Goal: Task Accomplishment & Management: Use online tool/utility

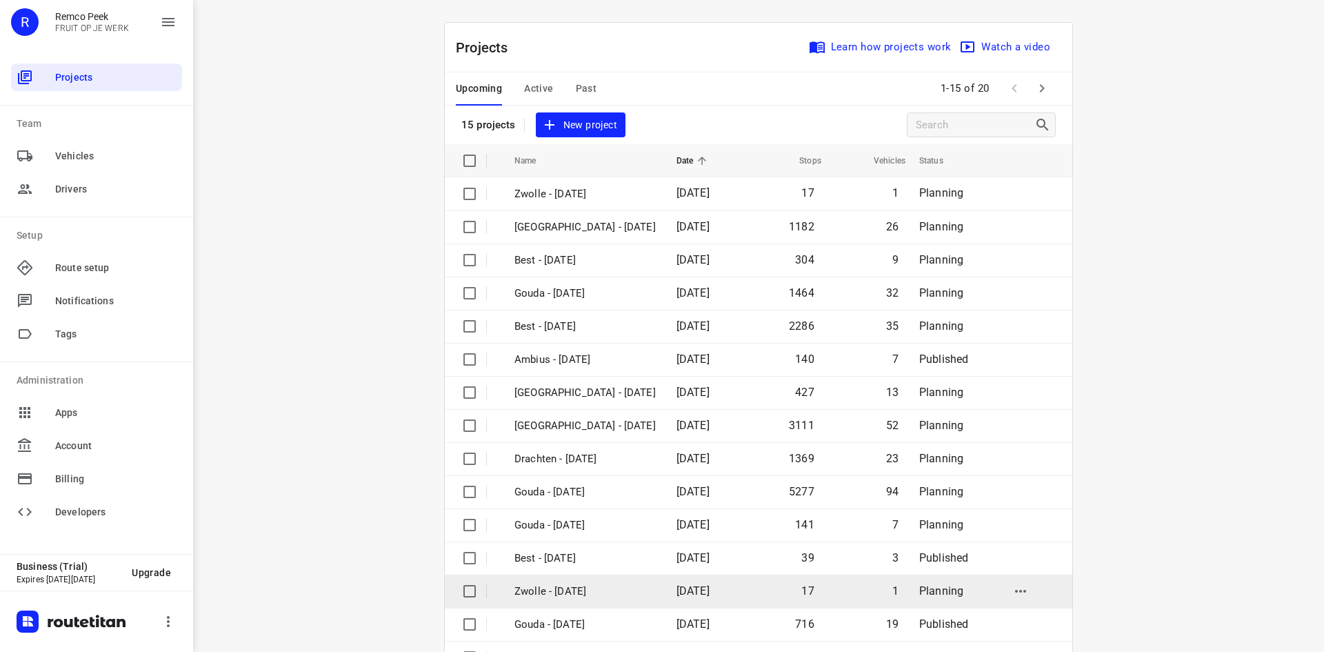
scroll to position [46, 0]
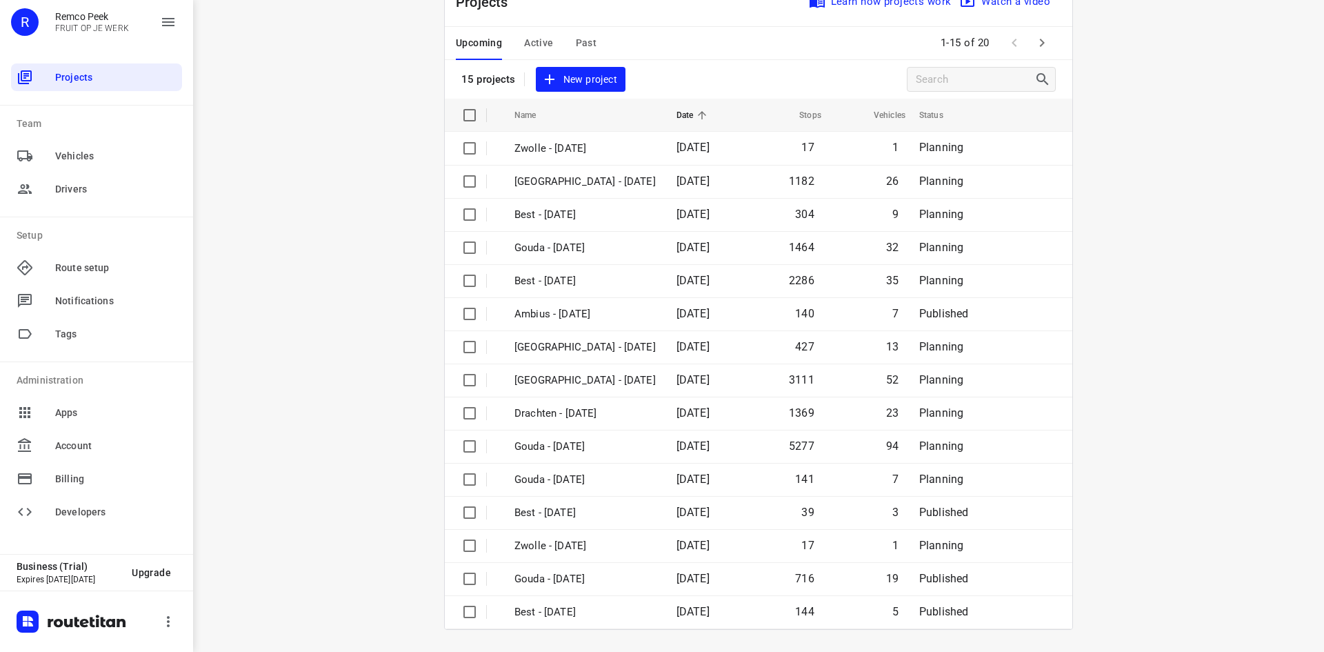
click at [1048, 40] on button "button" at bounding box center [1042, 43] width 28 height 28
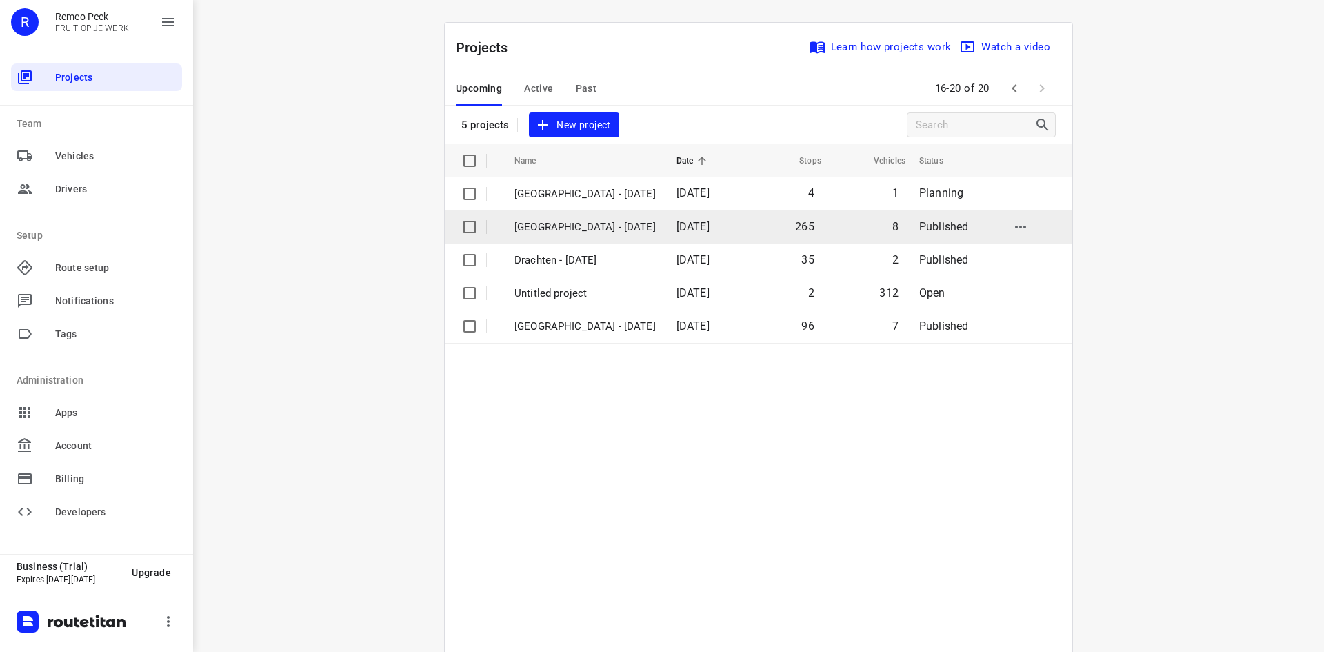
click at [577, 222] on p "Zwolle - Thursday" at bounding box center [585, 227] width 141 height 16
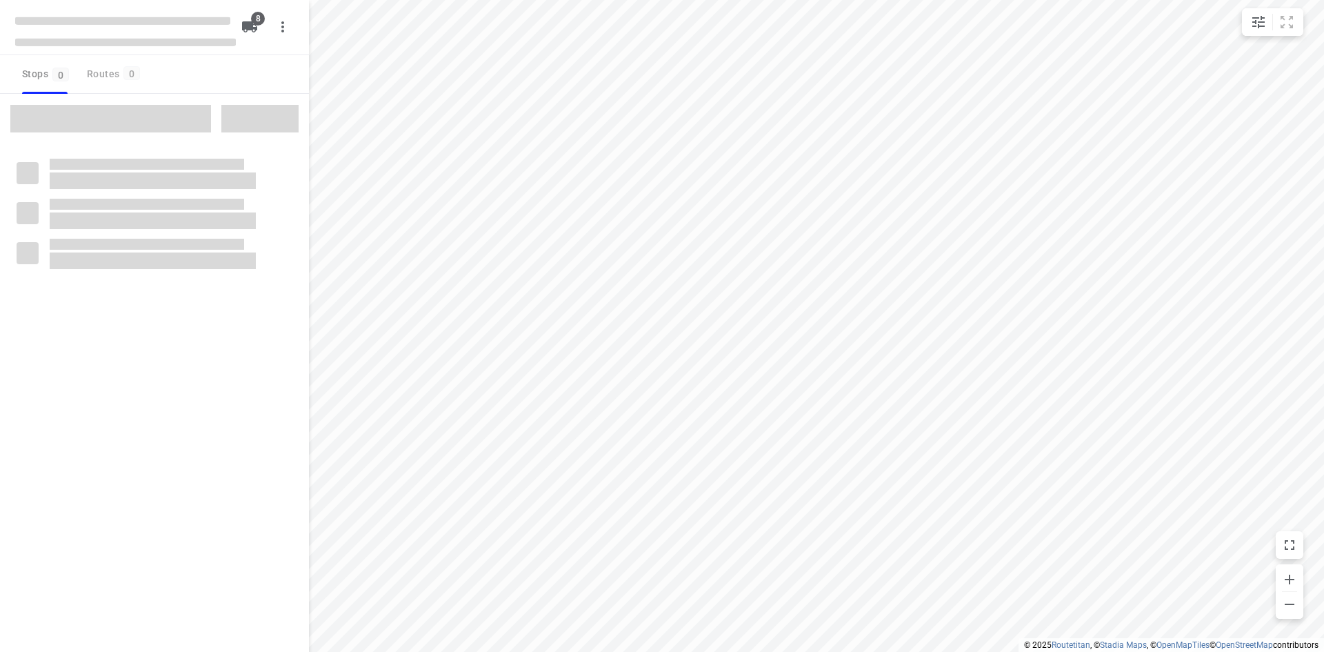
checkbox input "true"
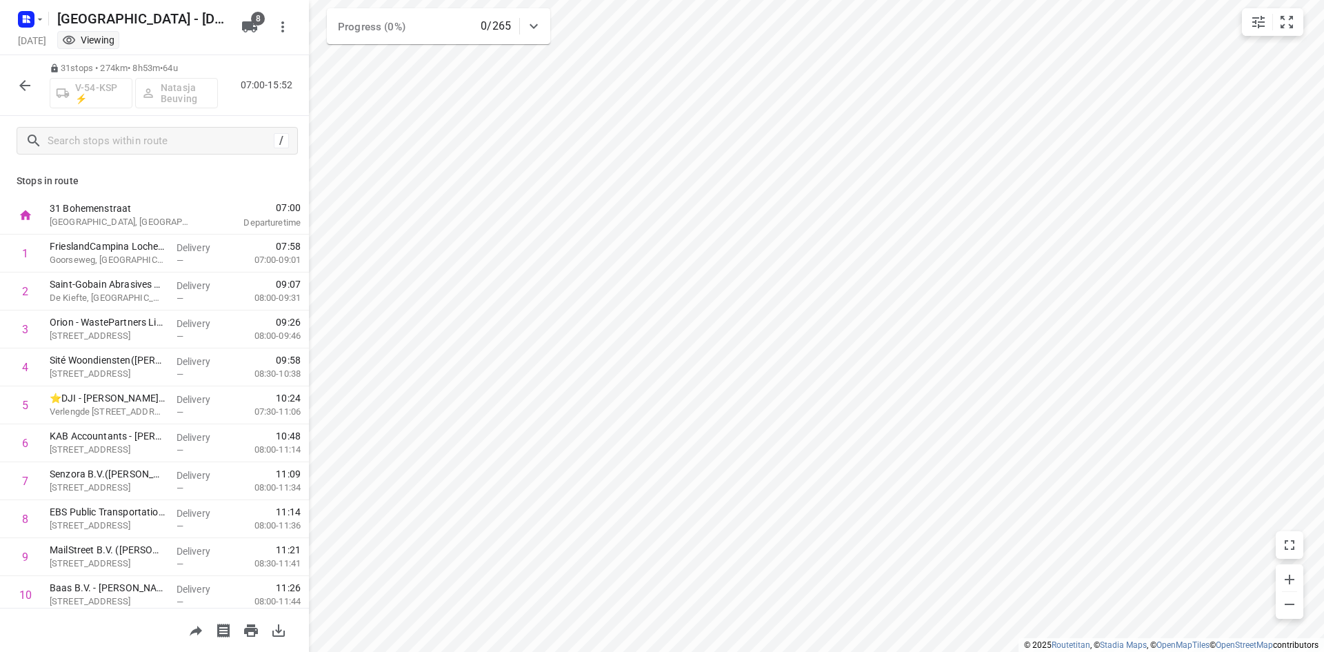
drag, startPoint x: 186, startPoint y: 68, endPoint x: 174, endPoint y: 67, distance: 12.4
click at [174, 67] on p "31 stops • 274km • 8h53m • 64u" at bounding box center [134, 68] width 168 height 13
click at [30, 18] on icon "button" at bounding box center [28, 16] width 3 height 3
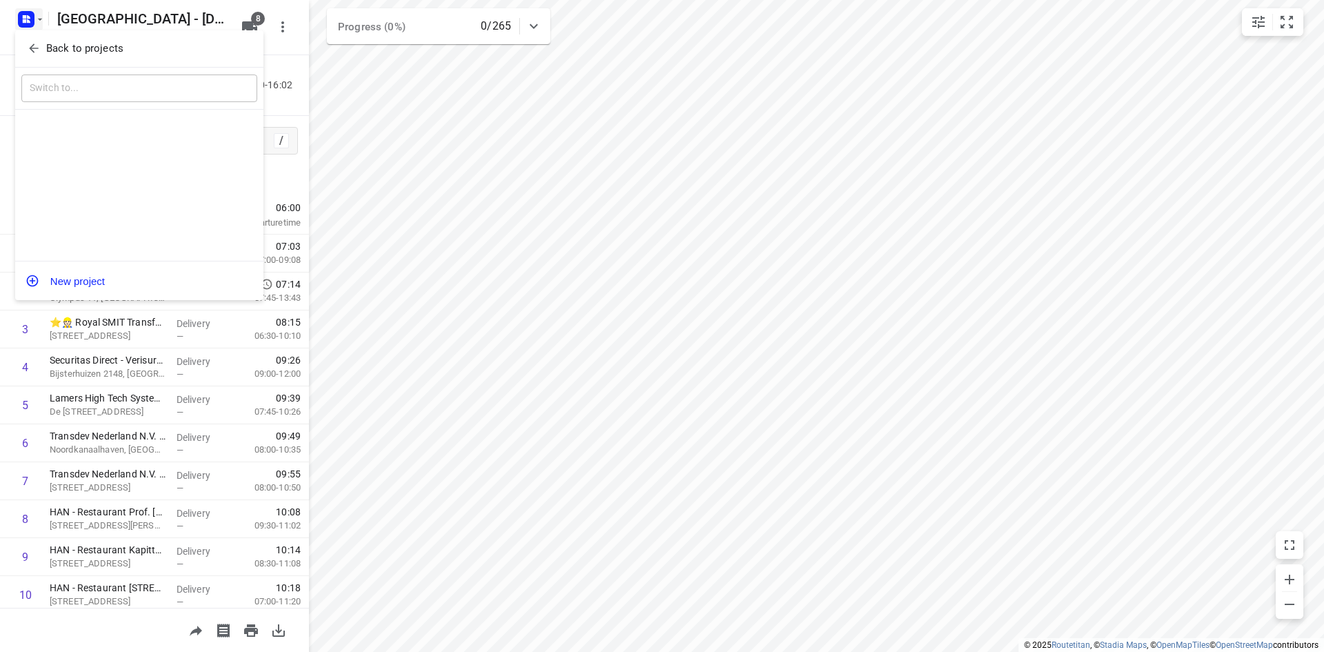
click at [52, 43] on p "Back to projects" at bounding box center [84, 49] width 77 height 16
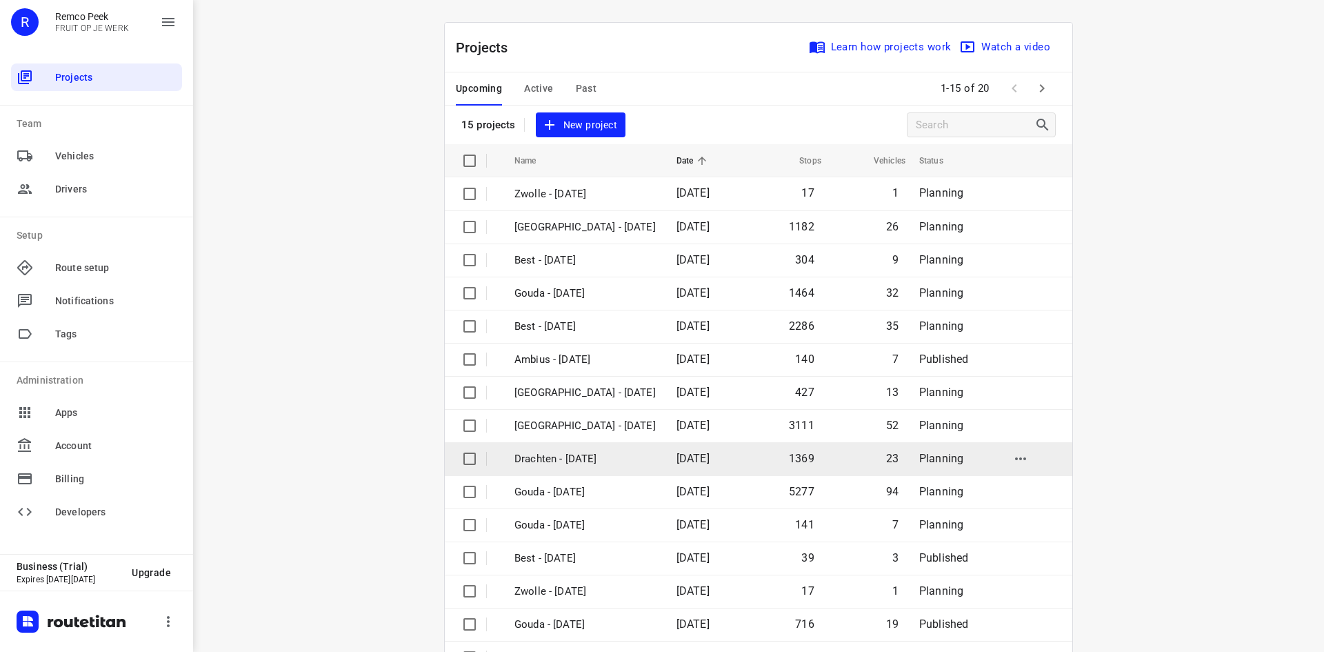
scroll to position [46, 0]
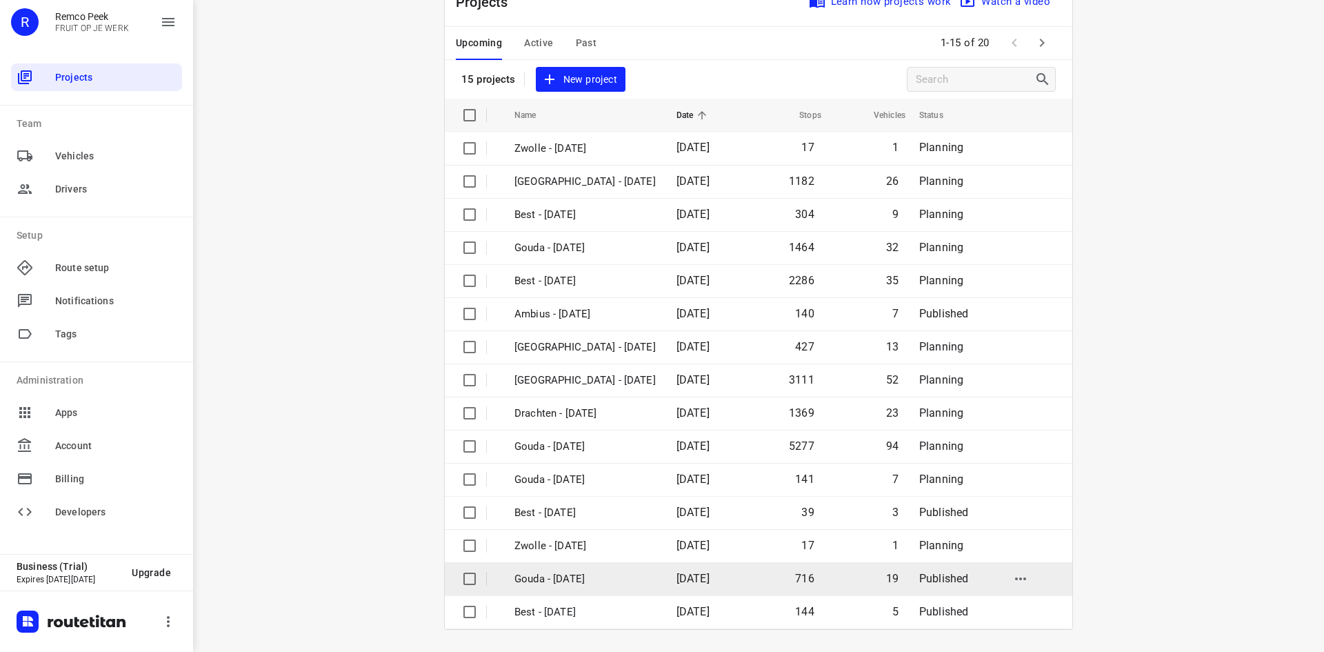
click at [592, 580] on p "Gouda - Thursday" at bounding box center [585, 579] width 141 height 16
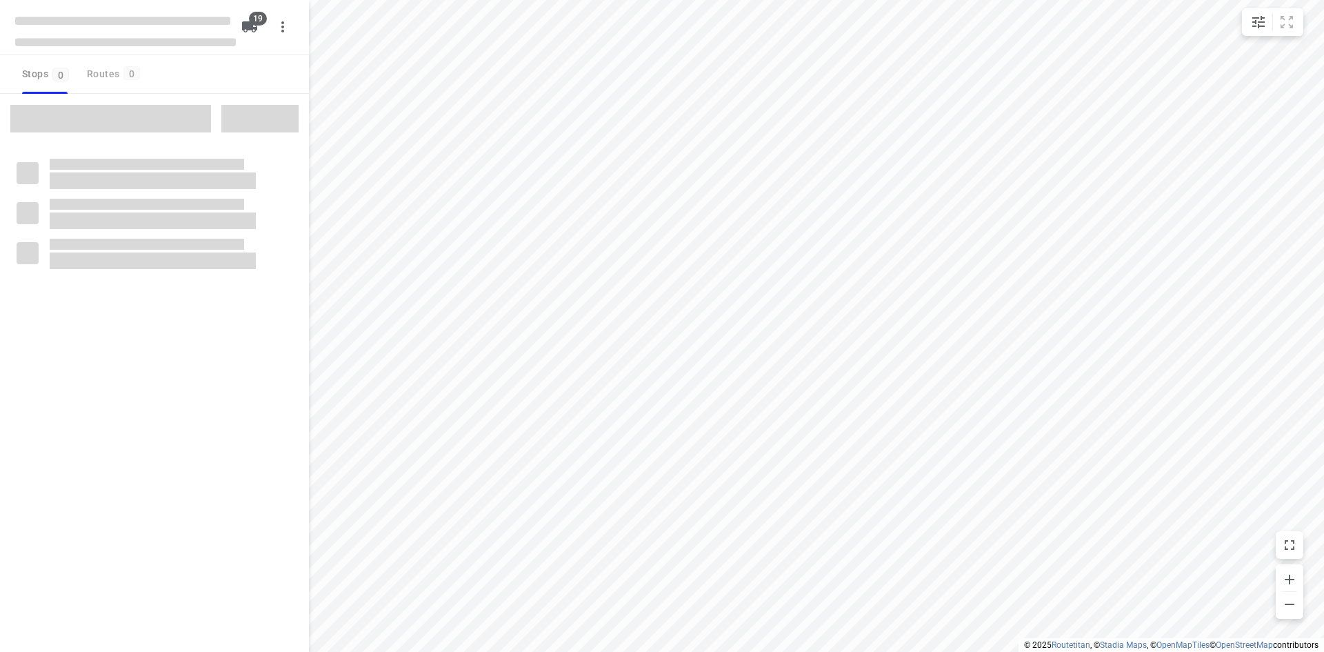
checkbox input "true"
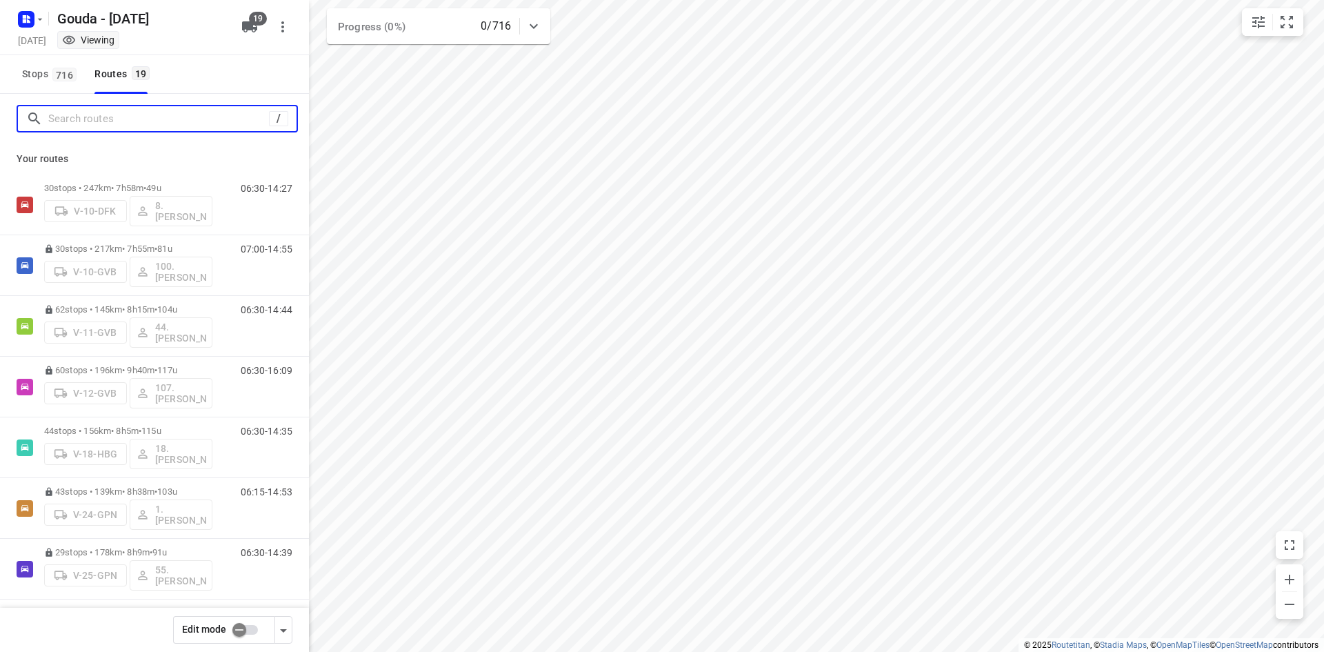
click at [166, 121] on input "Search routes" at bounding box center [158, 118] width 221 height 21
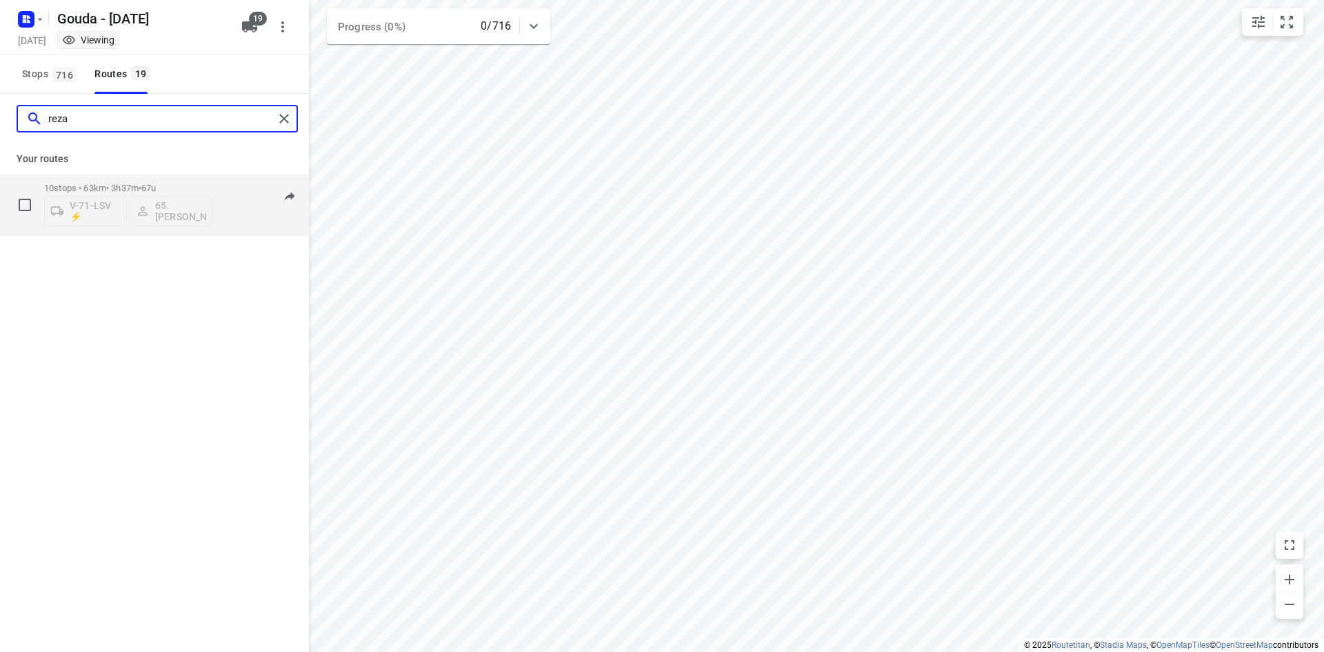
type input "reza"
click at [200, 186] on p "10 stops • 63km • 3h37m • 67u" at bounding box center [128, 188] width 168 height 10
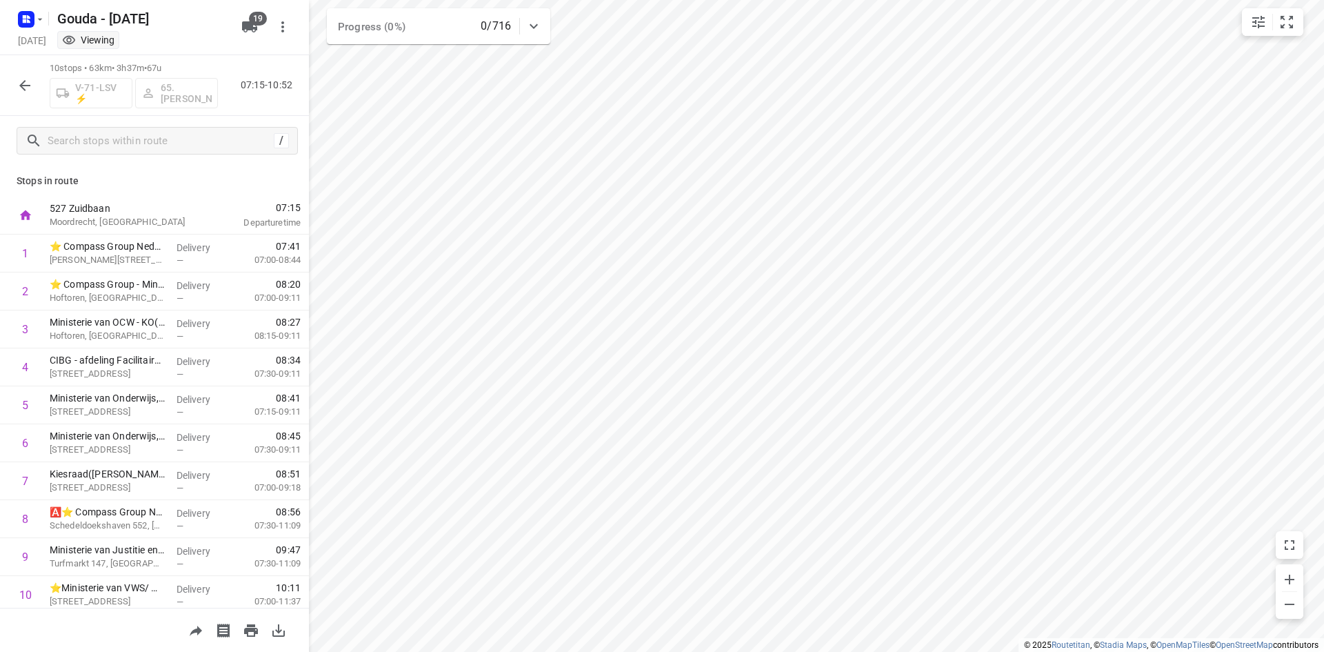
click at [26, 88] on icon "button" at bounding box center [25, 85] width 17 height 17
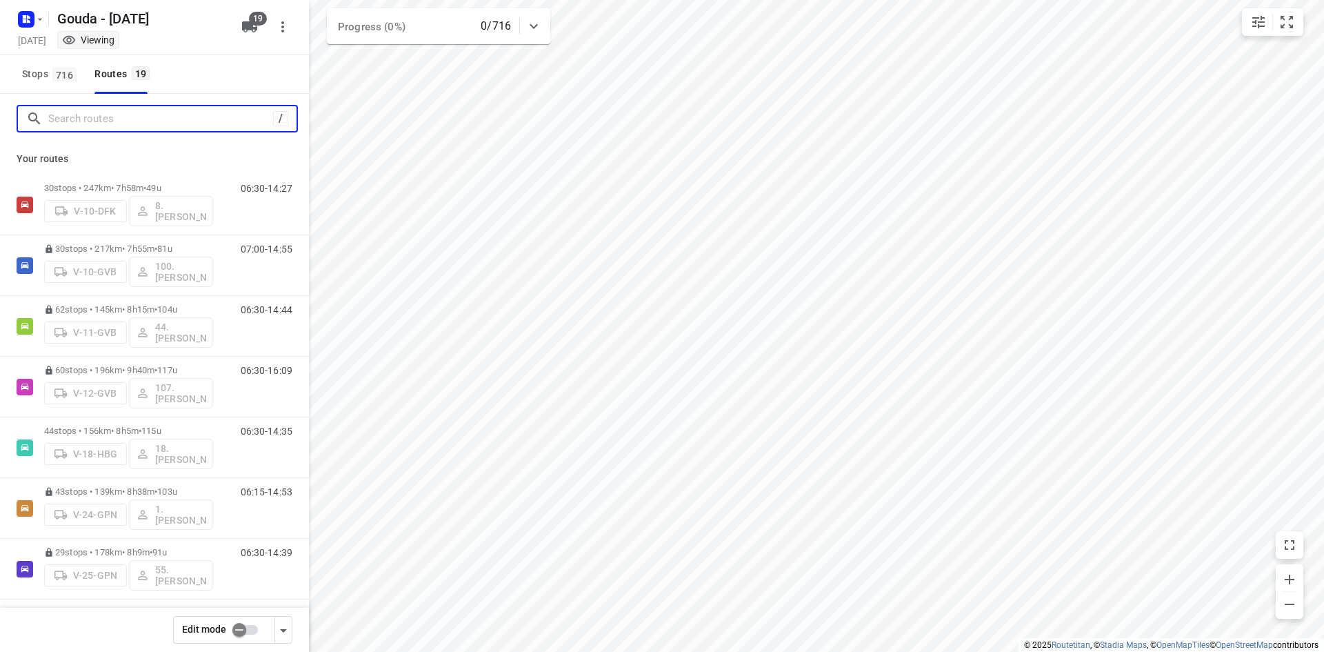
click at [84, 121] on input "Search routes" at bounding box center [160, 118] width 225 height 21
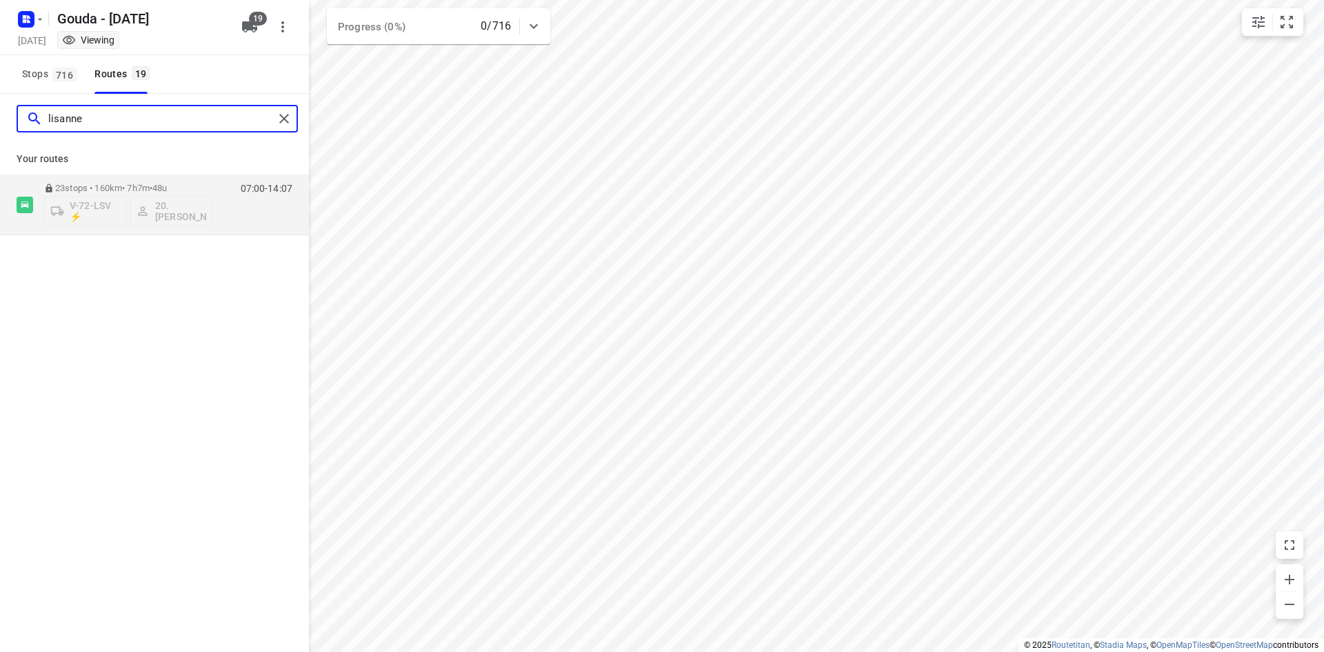
drag, startPoint x: 89, startPoint y: 119, endPoint x: 53, endPoint y: 113, distance: 36.4
click at [52, 116] on input "lisanne" at bounding box center [161, 118] width 226 height 21
type input "l"
drag, startPoint x: 106, startPoint y: 120, endPoint x: 58, endPoint y: 116, distance: 47.8
click at [58, 116] on input "johan" at bounding box center [161, 118] width 226 height 21
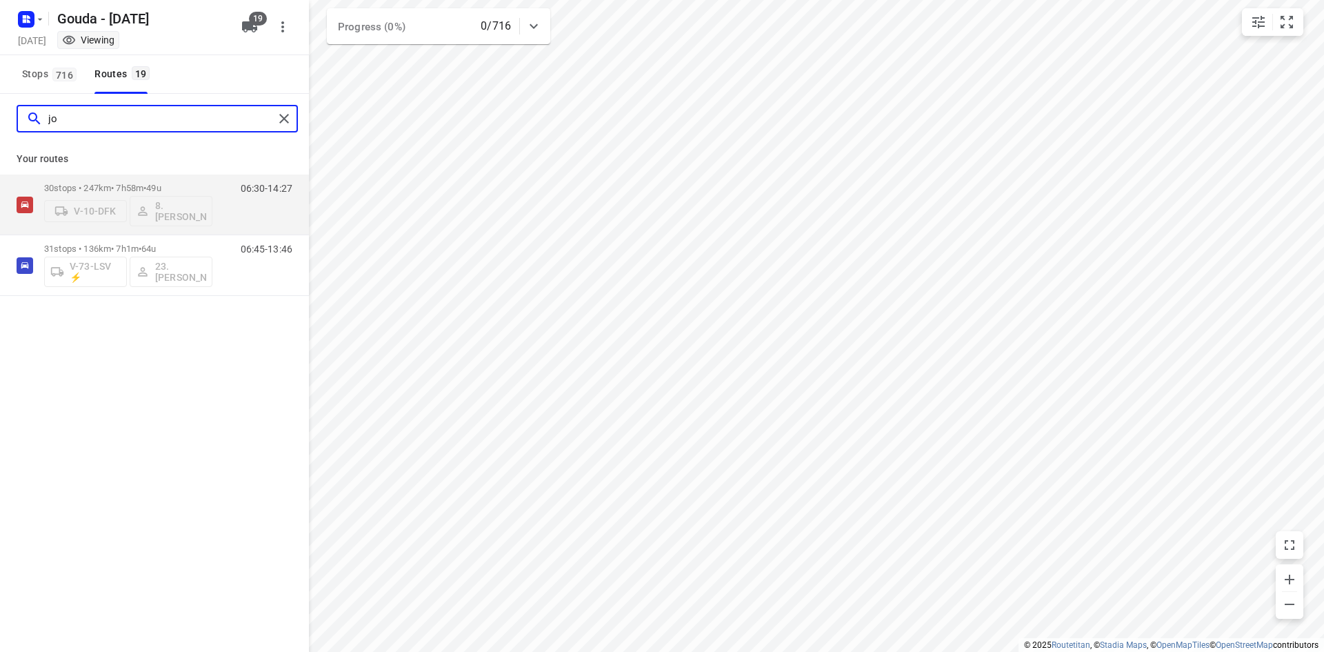
type input "j"
type input "d"
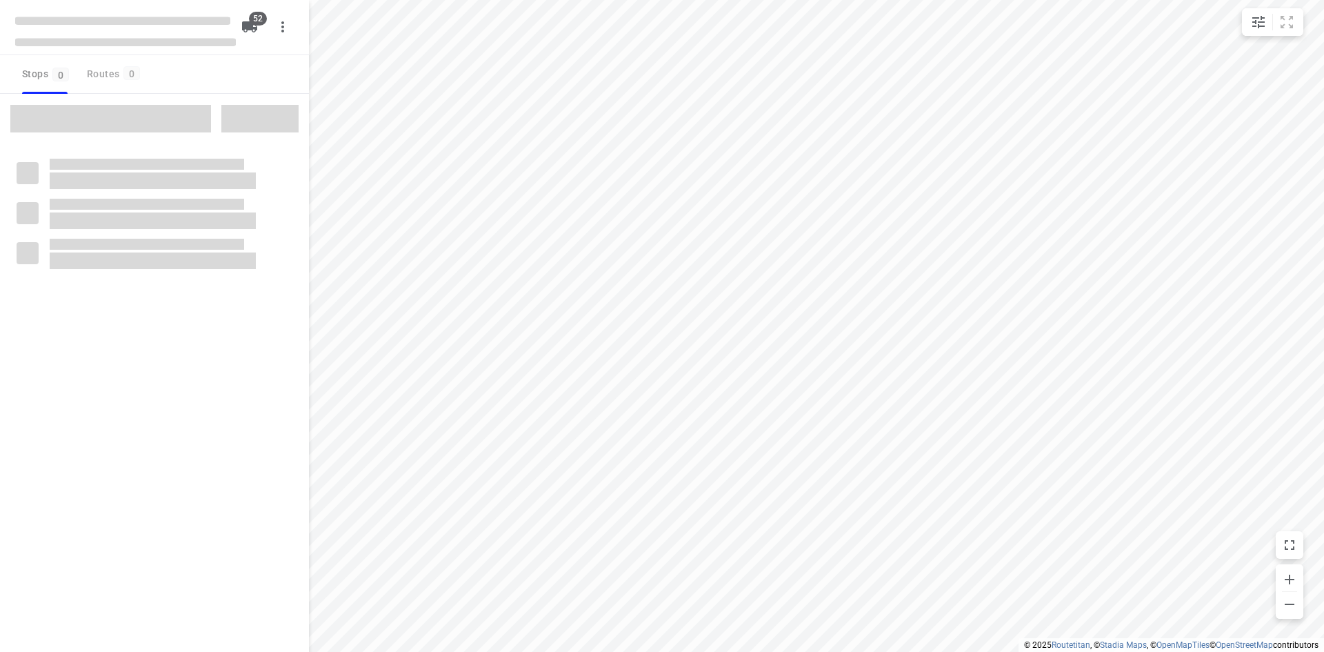
checkbox input "true"
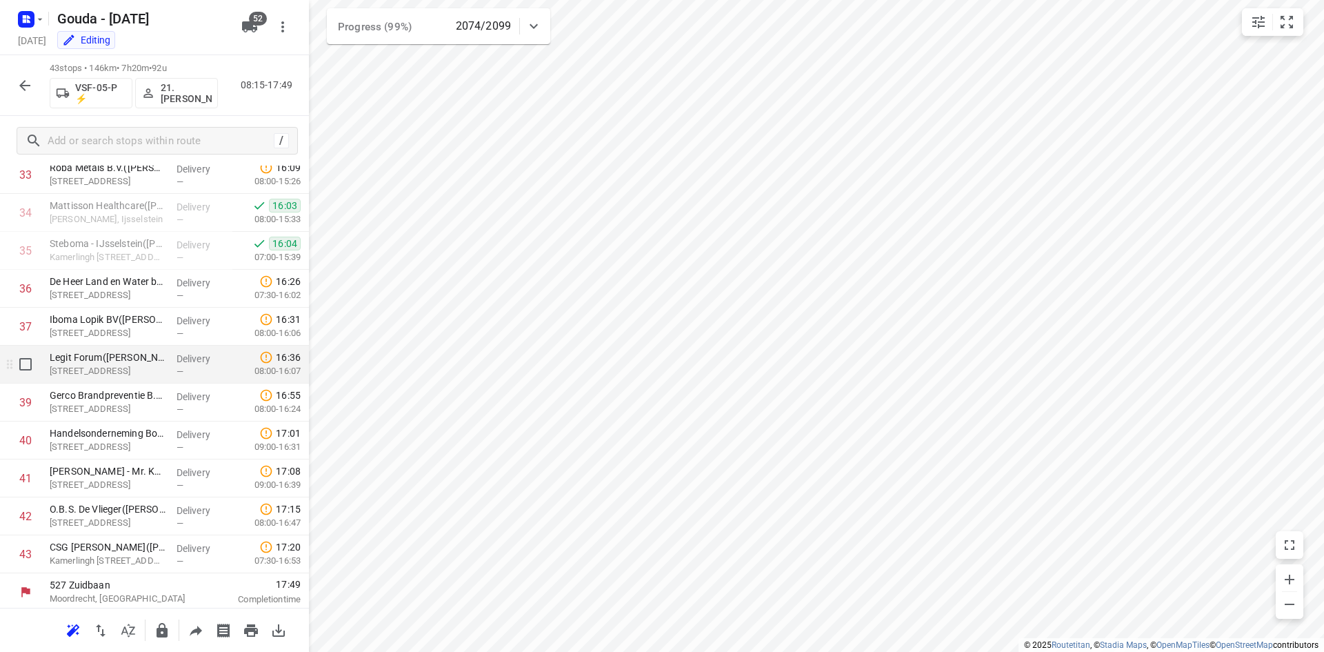
scroll to position [1296, 0]
drag, startPoint x: 186, startPoint y: 69, endPoint x: 154, endPoint y: 69, distance: 31.7
click at [154, 69] on p "43 stops • 146km • 7h20m • 92u" at bounding box center [134, 68] width 168 height 13
click at [152, 68] on span "•" at bounding box center [150, 68] width 3 height 10
click at [133, 412] on div "Gerco Brandpreventie B.V.([PERSON_NAME]) [STREET_ADDRESS][PERSON_NAME]" at bounding box center [107, 399] width 127 height 38
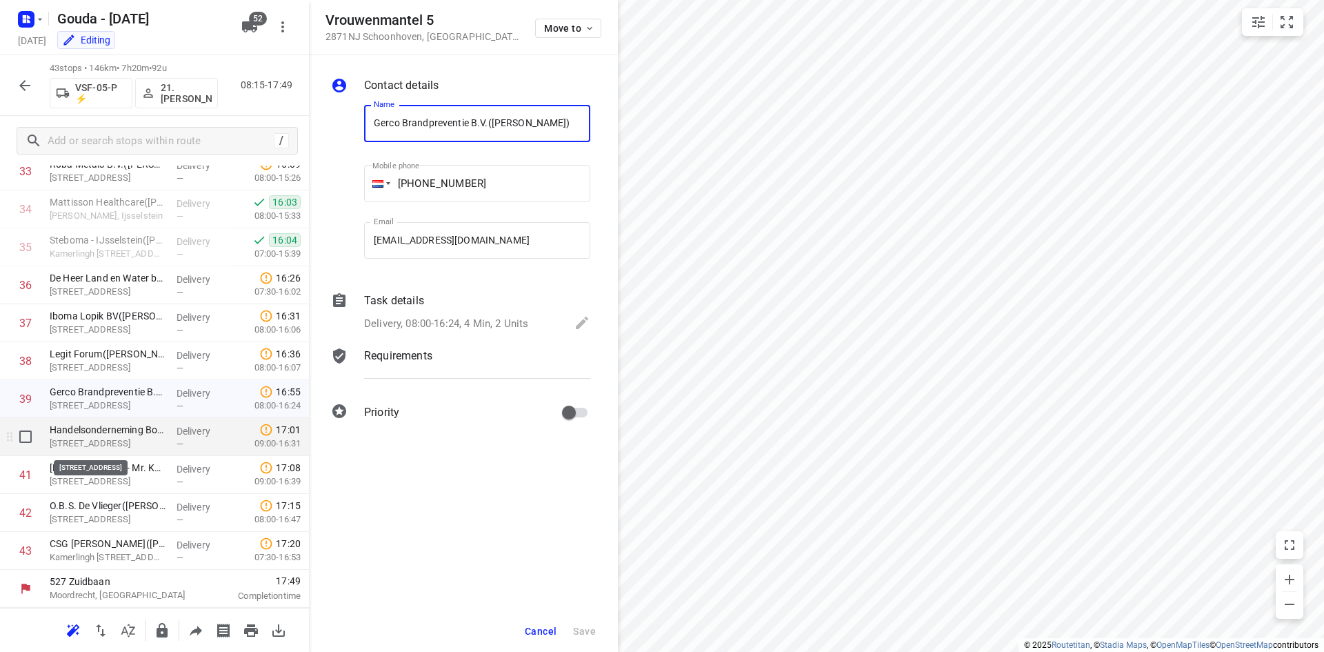
click at [139, 448] on p "[STREET_ADDRESS]" at bounding box center [108, 444] width 116 height 14
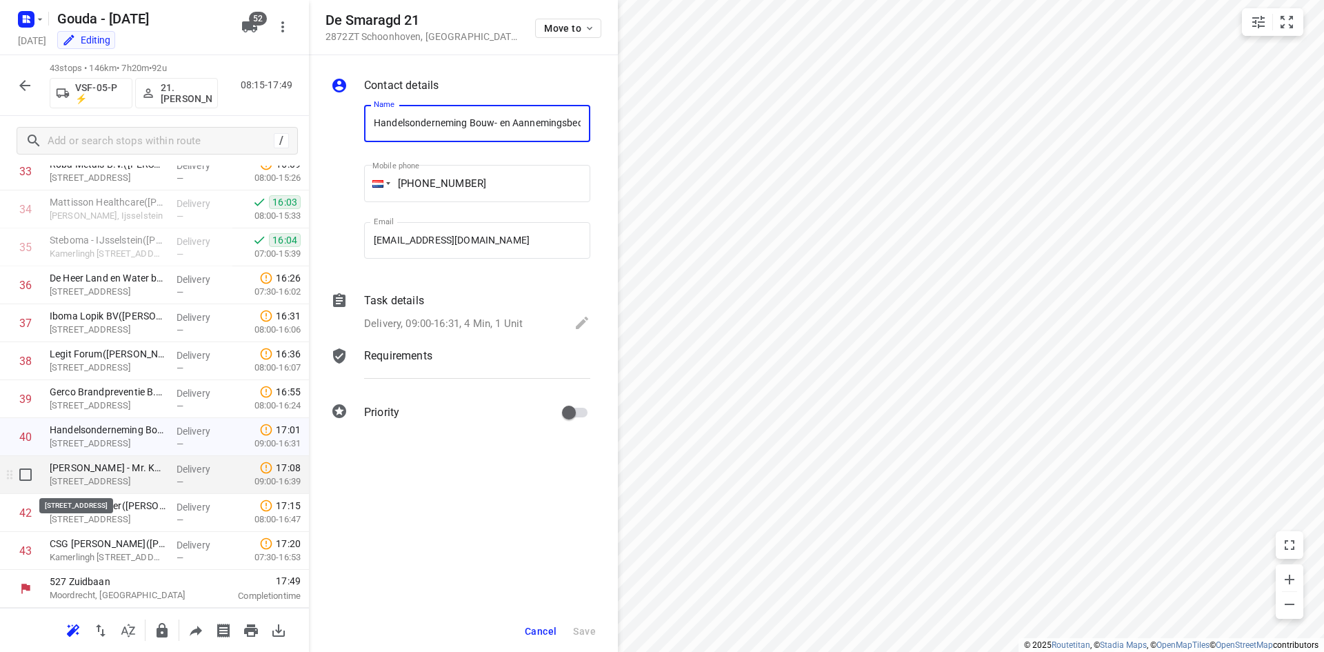
click at [149, 479] on p "[STREET_ADDRESS]" at bounding box center [108, 482] width 116 height 14
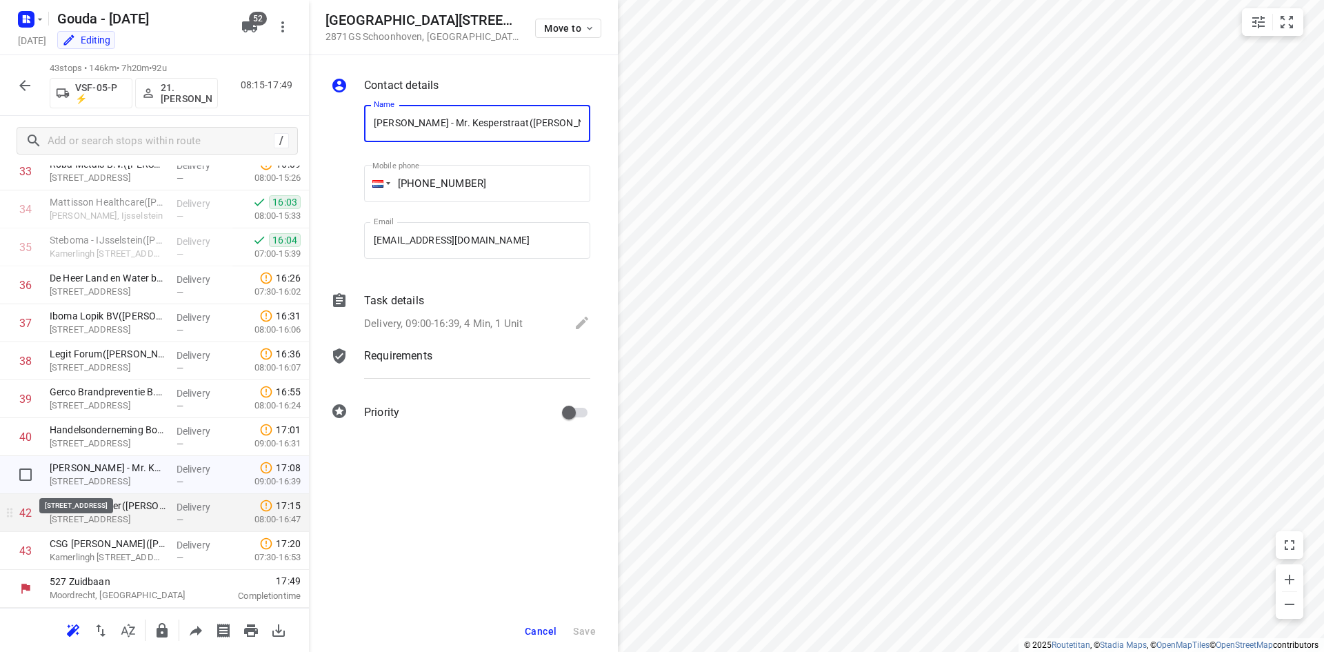
scroll to position [0, 72]
click at [161, 517] on p "[STREET_ADDRESS]" at bounding box center [108, 519] width 116 height 14
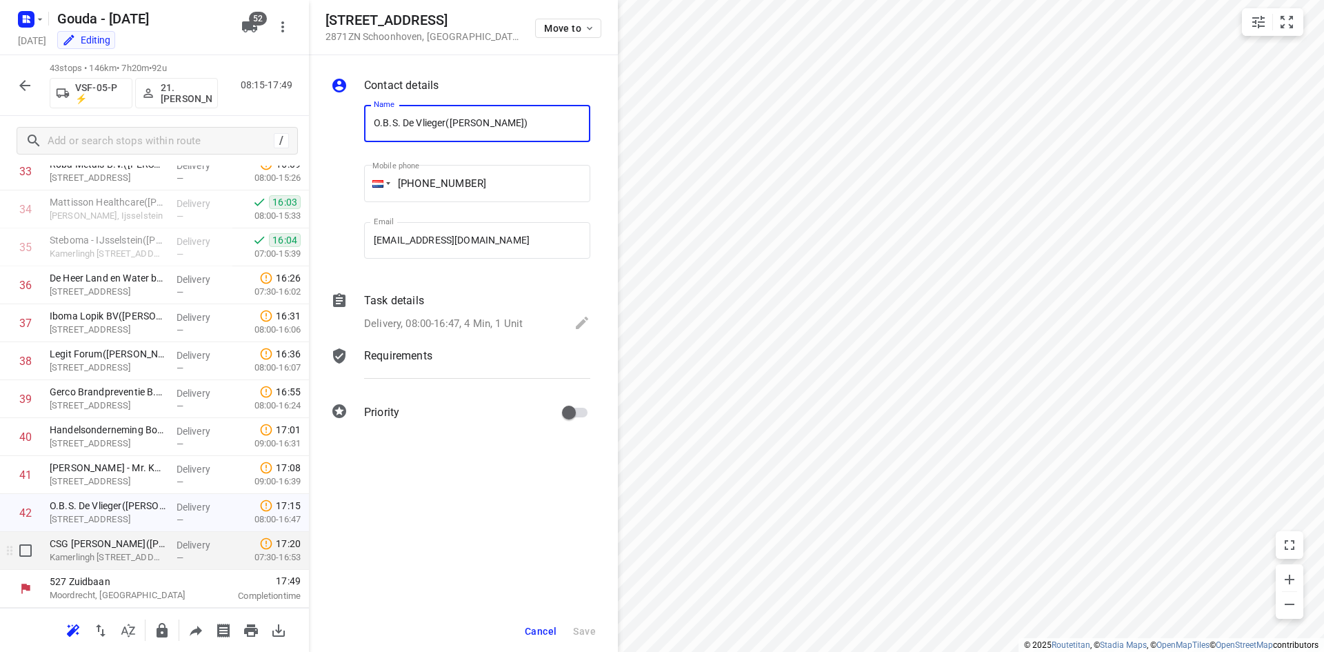
click at [177, 548] on p "Delivery" at bounding box center [202, 545] width 51 height 14
click at [530, 624] on button "Cancel" at bounding box center [540, 631] width 43 height 25
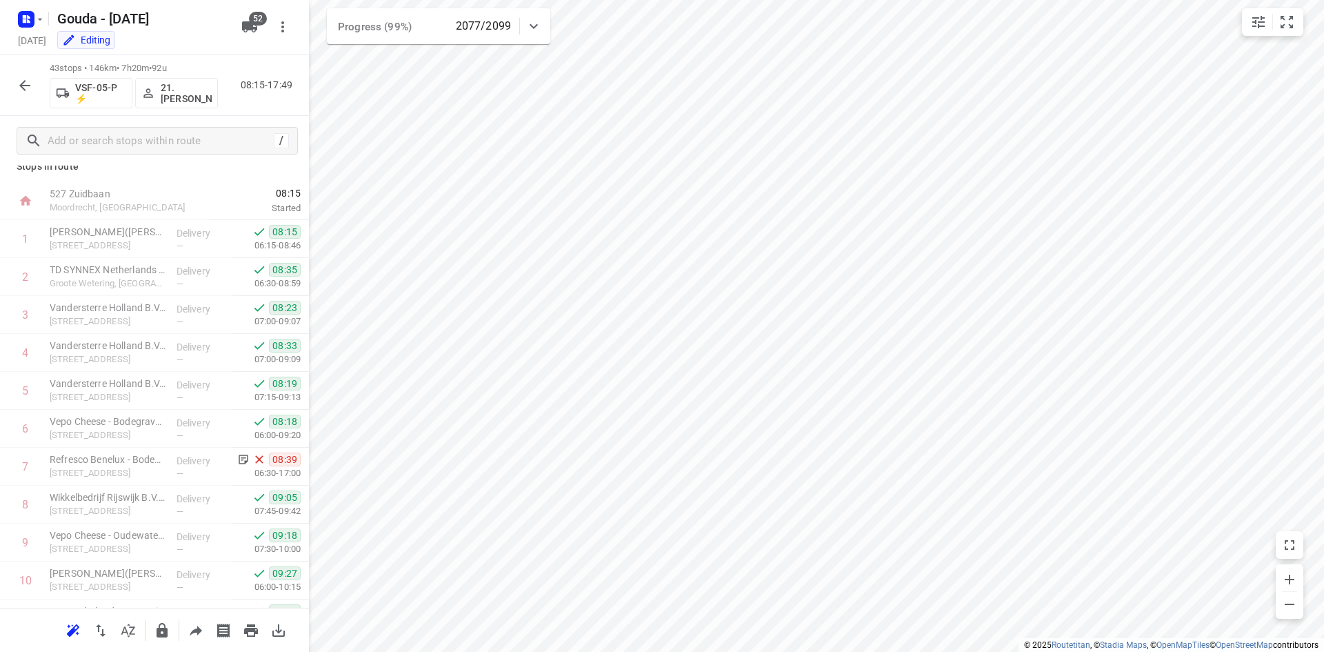
scroll to position [8, 0]
click at [199, 226] on div at bounding box center [204, 207] width 11 height 38
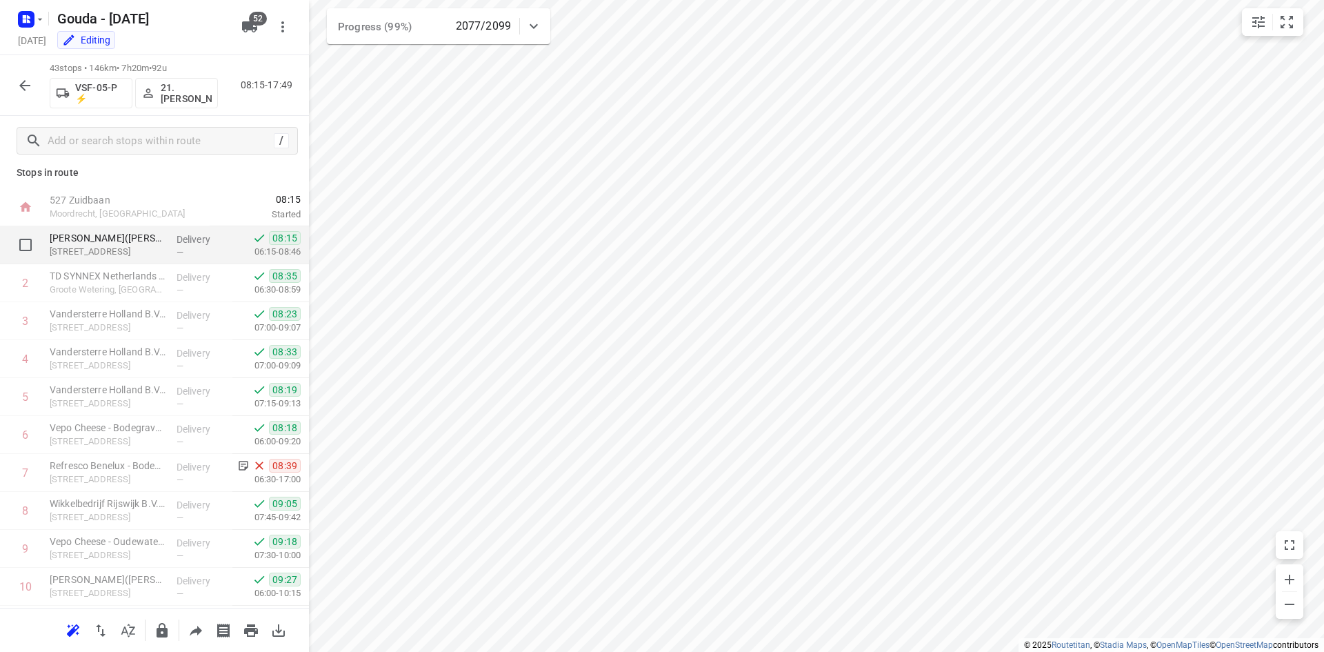
click at [197, 234] on p "Delivery" at bounding box center [202, 239] width 51 height 14
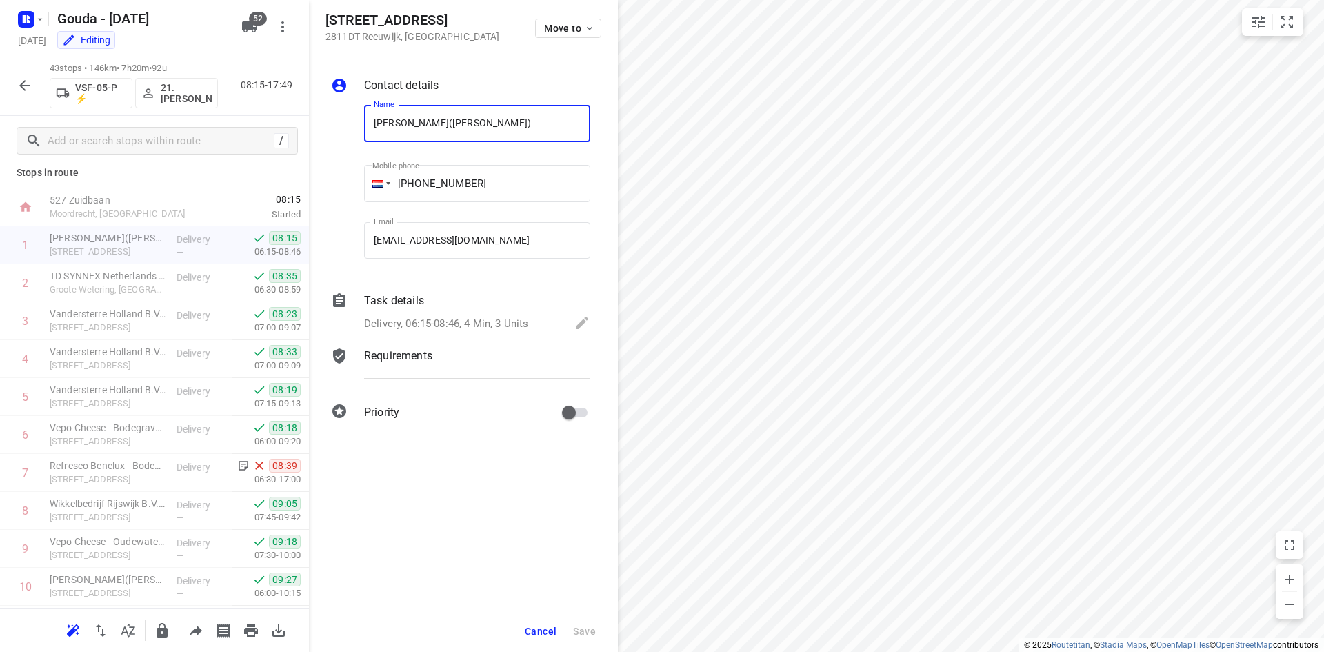
click at [452, 317] on p "Delivery, 06:15-08:46, 4 Min, 3 Units" at bounding box center [446, 324] width 164 height 16
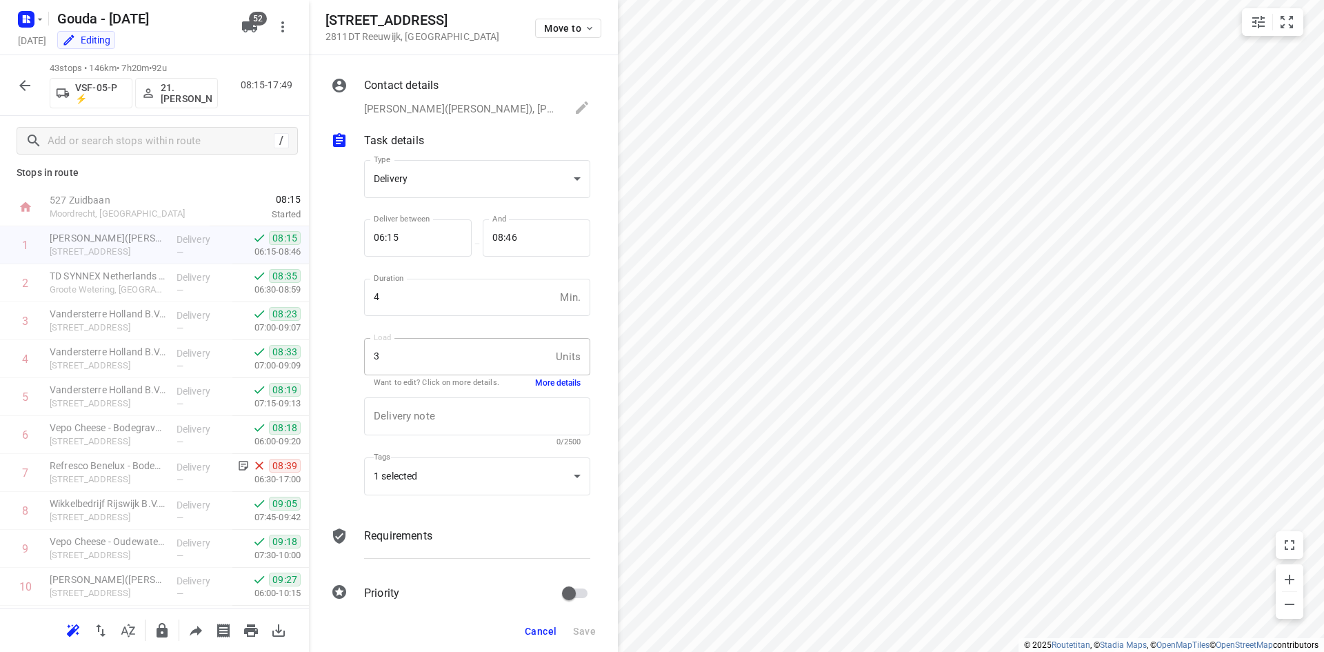
click at [537, 386] on button "More details" at bounding box center [558, 383] width 46 height 12
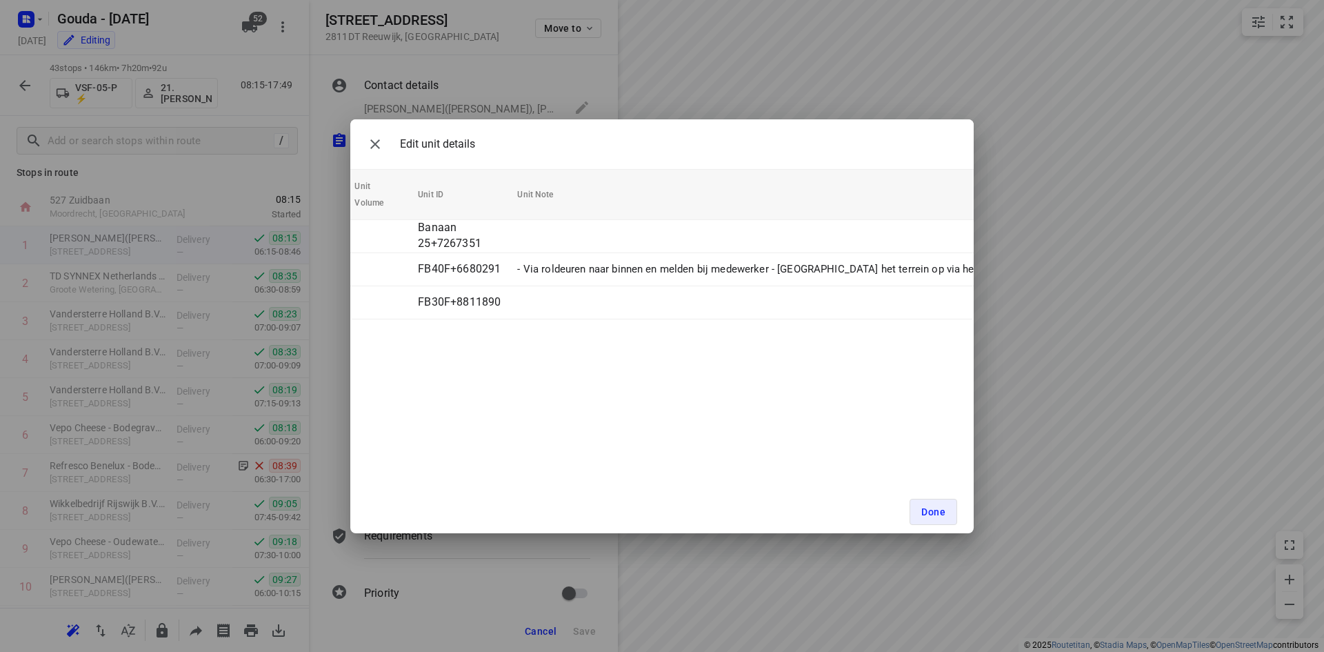
scroll to position [0, 0]
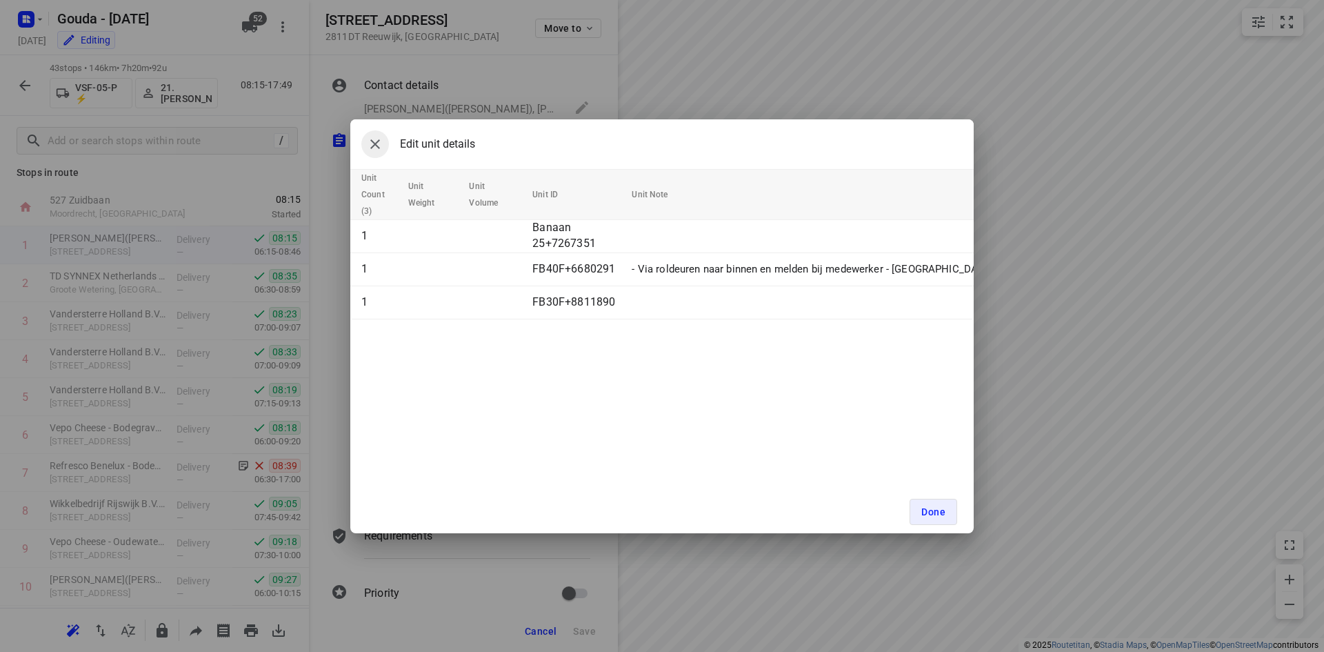
click at [372, 143] on icon "button" at bounding box center [375, 144] width 17 height 17
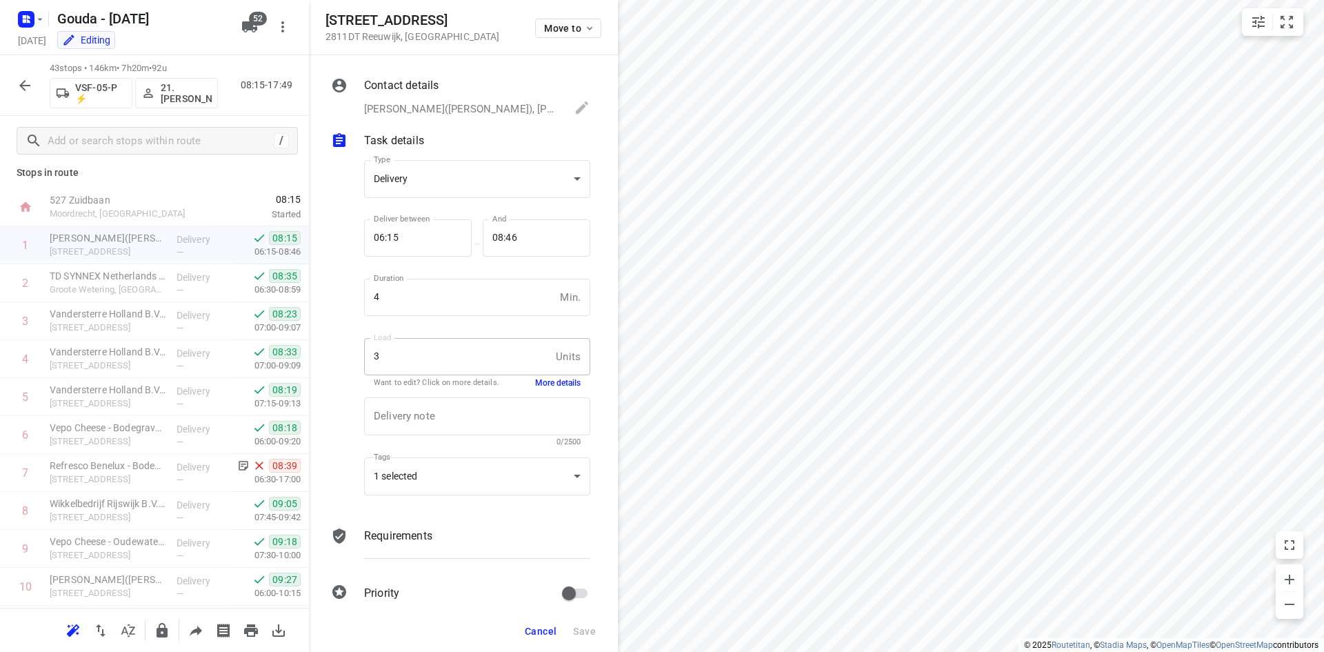
click at [541, 630] on span "Cancel" at bounding box center [541, 631] width 32 height 11
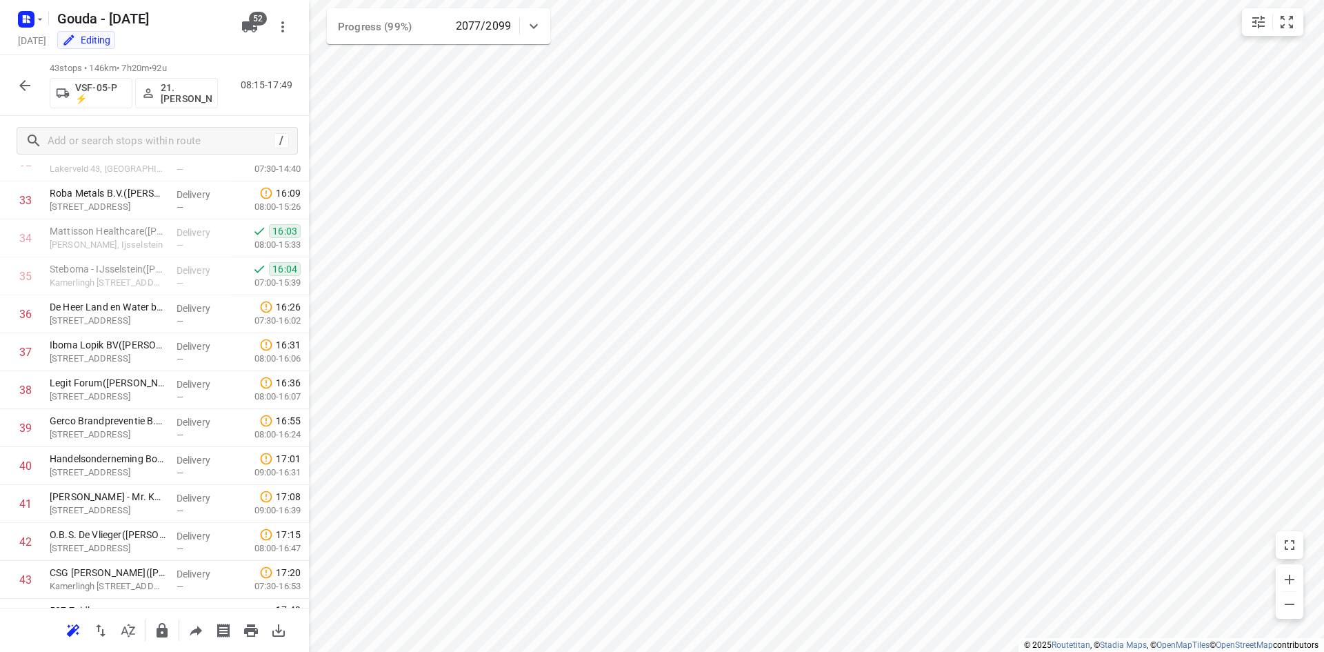
scroll to position [1296, 0]
